Goal: Task Accomplishment & Management: Manage account settings

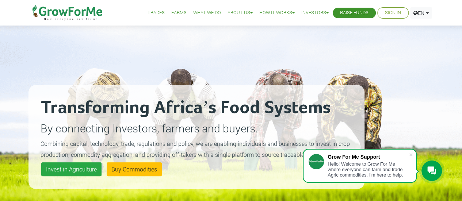
click at [390, 14] on link "Sign In" at bounding box center [393, 13] width 16 height 8
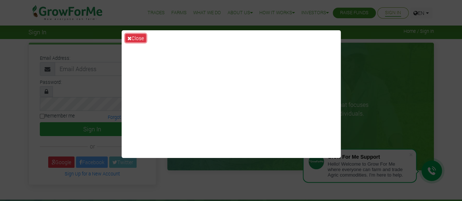
click at [136, 39] on button "Close" at bounding box center [135, 38] width 21 height 8
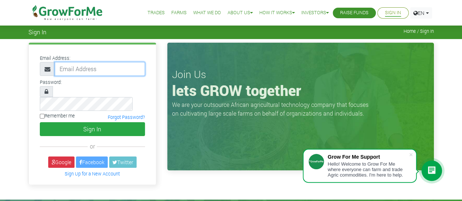
click at [88, 67] on input "email" at bounding box center [100, 69] width 90 height 14
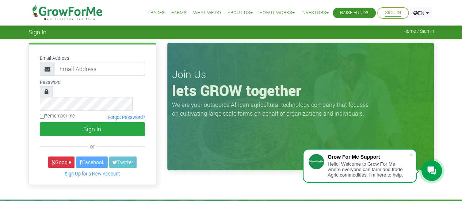
click at [203, 139] on div "Join Us lets GROW together We are your outsource African agricultural technolog…" at bounding box center [300, 107] width 267 height 128
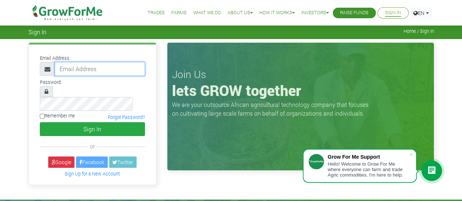
click at [113, 68] on input "email" at bounding box center [100, 69] width 90 height 14
type input "233249172949@growforme.com"
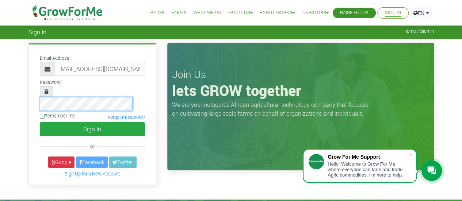
scroll to position [0, 0]
click at [44, 114] on input "Remember me" at bounding box center [42, 116] width 5 height 5
checkbox input "true"
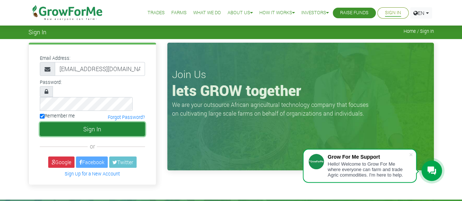
click at [80, 122] on button "Sign In" at bounding box center [92, 129] width 105 height 14
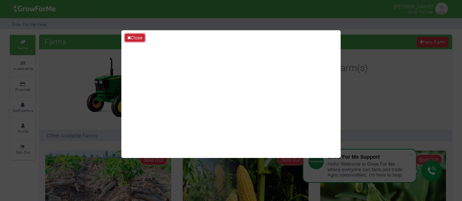
click at [134, 37] on button "Close" at bounding box center [135, 38] width 20 height 8
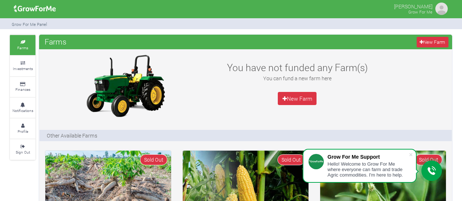
scroll to position [37, 0]
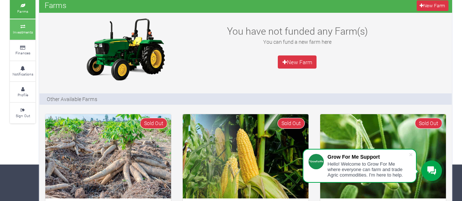
click at [20, 30] on small "Investments" at bounding box center [23, 32] width 20 height 5
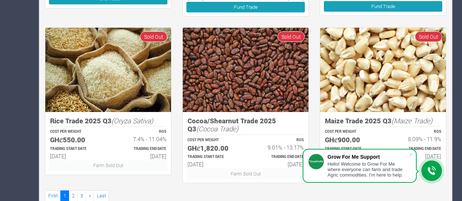
scroll to position [473, 0]
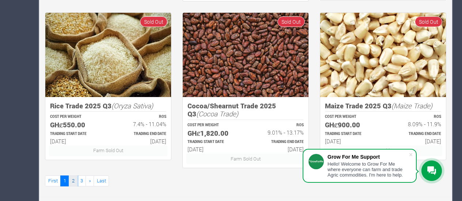
click at [72, 177] on link "2" at bounding box center [73, 181] width 9 height 11
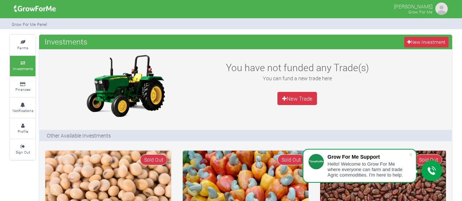
click at [97, 3] on div "Eric Nukporfe Grow For Me" at bounding box center [230, 9] width 453 height 18
click at [25, 133] on small "Profile" at bounding box center [23, 131] width 11 height 5
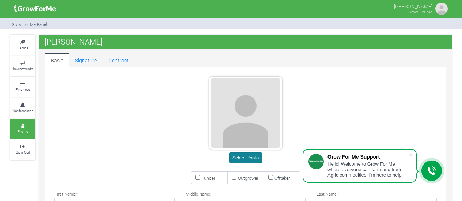
type input "24 917 2949"
click at [247, 158] on button "Select Photo" at bounding box center [245, 158] width 33 height 11
click at [28, 132] on small "Profile" at bounding box center [23, 131] width 11 height 5
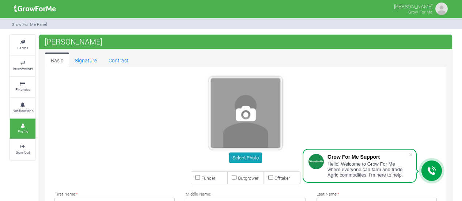
type input "24 917 2949"
click at [250, 109] on span at bounding box center [245, 113] width 69 height 69
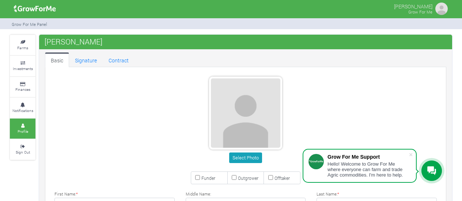
click at [442, 6] on img at bounding box center [441, 8] width 15 height 15
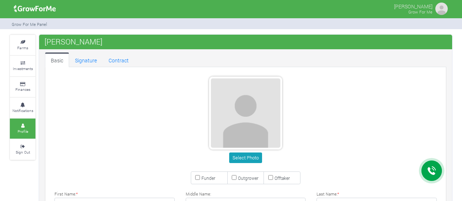
type input "24 917 2949"
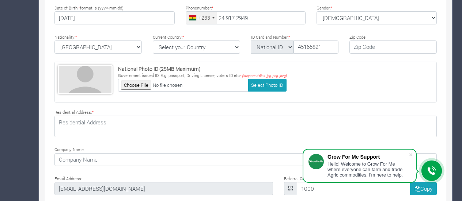
scroll to position [199, 0]
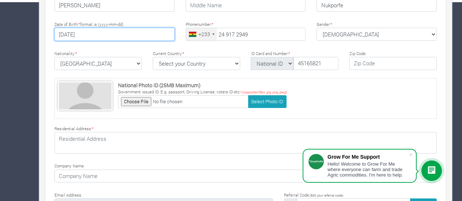
click at [117, 33] on input "1977-08-24" at bounding box center [114, 34] width 120 height 13
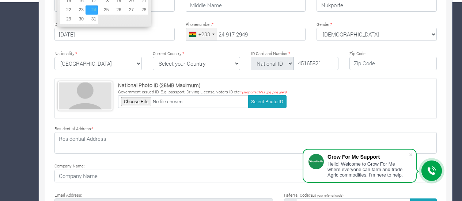
click at [124, 51] on div "Nationality: * Ghana Afghanistan Albania Algeria American Samoa Andorra Angola …" at bounding box center [98, 59] width 98 height 21
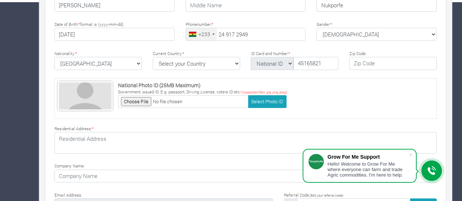
scroll to position [163, 0]
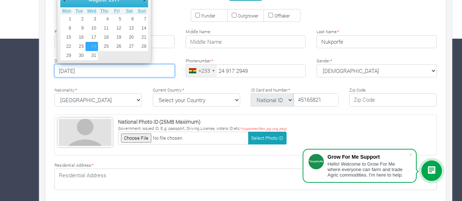
click at [120, 69] on input "1977-08-24" at bounding box center [114, 70] width 120 height 13
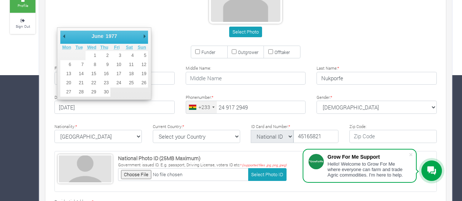
click at [107, 34] on select "1901 1902 1903 1904 1905 1906 1907 1908 1909 1910 1911 1912 1913 1914 1915 1916…" at bounding box center [115, 36] width 20 height 7
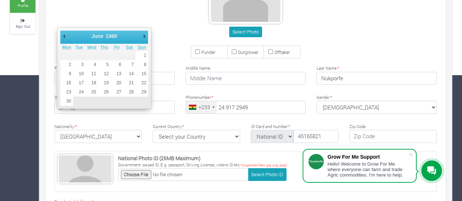
click at [94, 33] on select "January February March April May June July August September October November De…" at bounding box center [106, 36] width 33 height 7
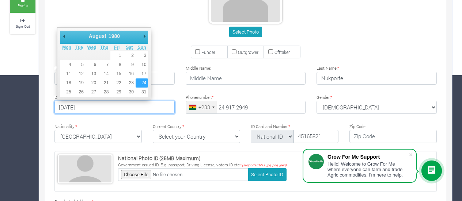
type input "1980-08-24"
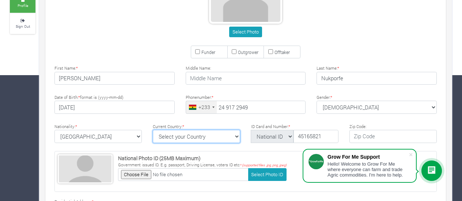
click at [236, 136] on select "Select your Country Afghanistan Albania Algeria American Samoa Andorra Angola A…" at bounding box center [196, 136] width 87 height 13
select select "Ghana"
click at [153, 130] on select "Select your Country Afghanistan Albania Algeria American Samoa Andorra Angola A…" at bounding box center [196, 136] width 87 height 13
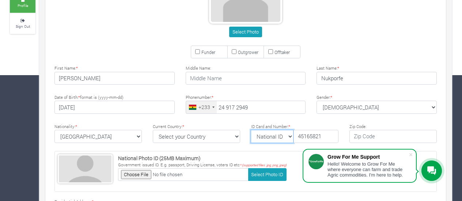
click at [291, 134] on select "National ID Ghana ID Passport Drivers" at bounding box center [272, 136] width 43 height 13
click at [251, 130] on select "National ID Ghana ID Passport Drivers" at bounding box center [272, 136] width 43 height 13
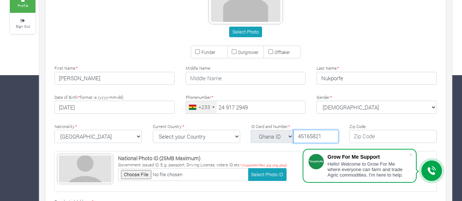
click at [325, 135] on input "45165821" at bounding box center [316, 136] width 45 height 13
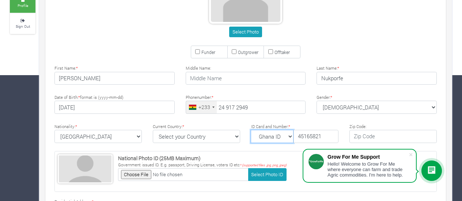
click at [290, 137] on select "National ID Ghana ID Passport Drivers" at bounding box center [272, 136] width 43 height 13
select select "Passport"
click at [251, 130] on select "National ID Ghana ID Passport Drivers" at bounding box center [272, 136] width 43 height 13
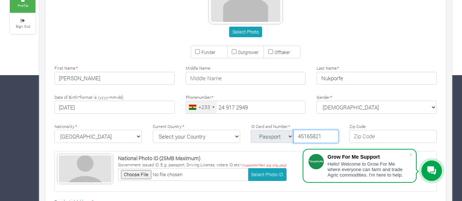
click at [297, 135] on input "45165821" at bounding box center [316, 136] width 45 height 13
type input "N00207060"
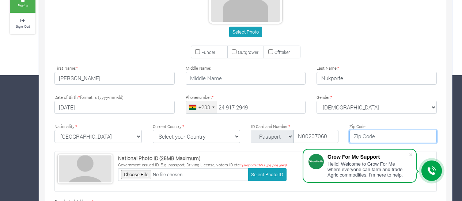
click at [392, 136] on input "text" at bounding box center [392, 136] width 87 height 13
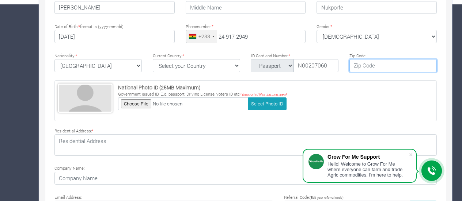
scroll to position [199, 0]
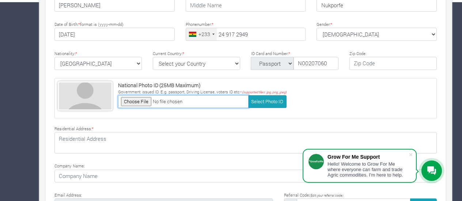
click at [143, 100] on input "file" at bounding box center [183, 101] width 131 height 13
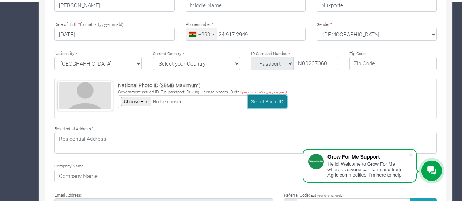
click at [259, 98] on button "Select Photo ID" at bounding box center [267, 101] width 38 height 13
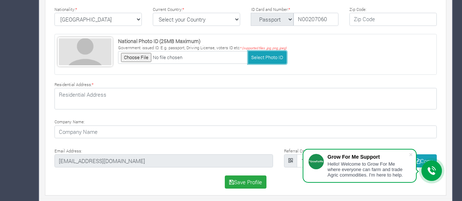
scroll to position [244, 0]
drag, startPoint x: 376, startPoint y: 150, endPoint x: 381, endPoint y: 159, distance: 10.2
click at [381, 159] on div "Grow For Me Support Hello! Welcome to Grow For Me where everyone can farm and t…" at bounding box center [360, 166] width 114 height 34
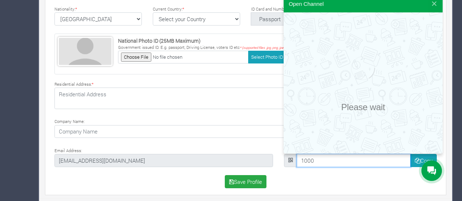
click at [355, 163] on input "1000" at bounding box center [354, 160] width 114 height 13
click at [309, 175] on div "Save Profile" at bounding box center [245, 181] width 393 height 13
click at [263, 144] on div "Select Photo Funder Outgrower Offtaker * Eric" at bounding box center [246, 9] width 404 height 364
click at [435, 3] on button at bounding box center [434, 4] width 13 height 18
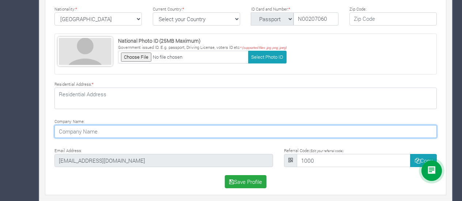
click at [155, 133] on input at bounding box center [245, 131] width 382 height 13
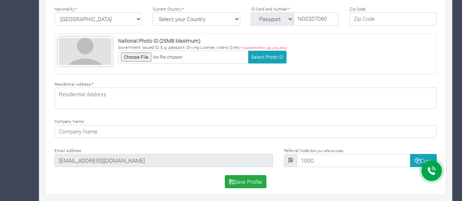
click at [232, 112] on div "Select Photo Funder Outgrower Offtaker * Eric" at bounding box center [246, 9] width 404 height 364
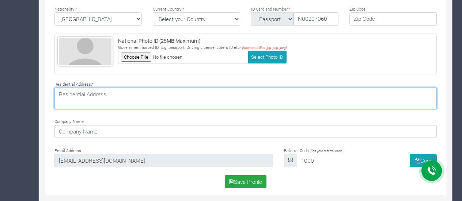
click at [120, 99] on textarea at bounding box center [245, 98] width 382 height 21
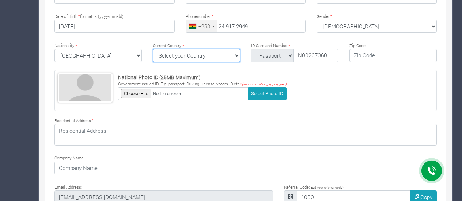
click at [236, 53] on select "Select your Country Afghanistan Albania Algeria American Samoa Andorra Angola A…" at bounding box center [196, 55] width 87 height 13
click at [308, 73] on div "National Photo ID (25MB Maximum) Government issued ID. E.g. passport, Driving L…" at bounding box center [245, 90] width 382 height 41
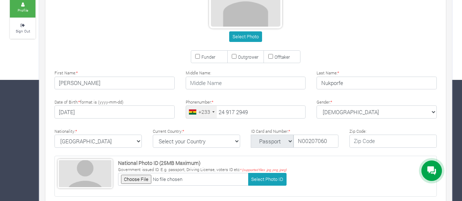
scroll to position [61, 0]
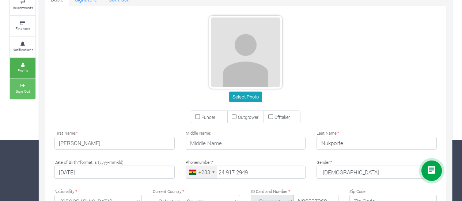
click at [23, 87] on link "Sign Out" at bounding box center [23, 89] width 26 height 20
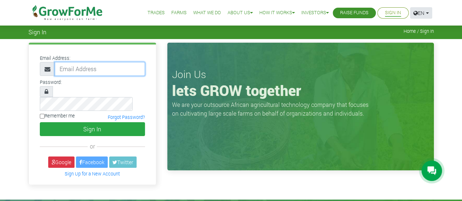
type input "[EMAIL_ADDRESS][DOMAIN_NAME]"
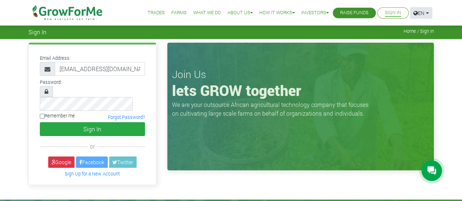
click at [427, 10] on link "EN" at bounding box center [422, 12] width 22 height 11
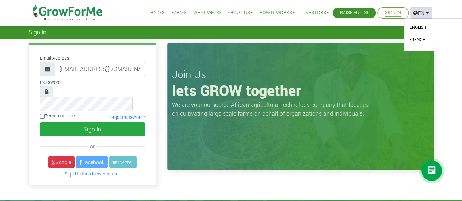
click at [313, 30] on div "Sign In Home / Sign In" at bounding box center [231, 31] width 417 height 8
